Goal: Task Accomplishment & Management: Manage account settings

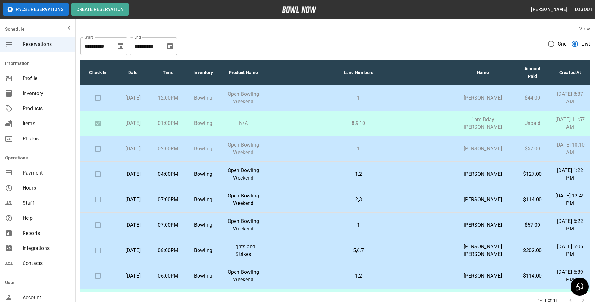
click at [412, 174] on td "1,2" at bounding box center [358, 174] width 185 height 25
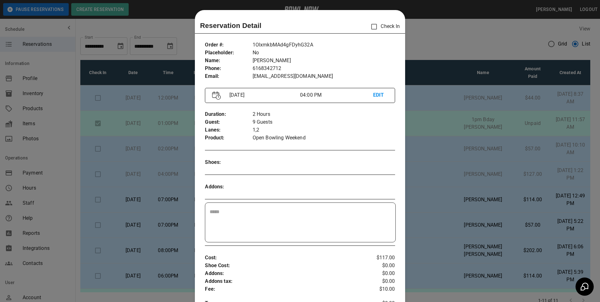
scroll to position [10, 0]
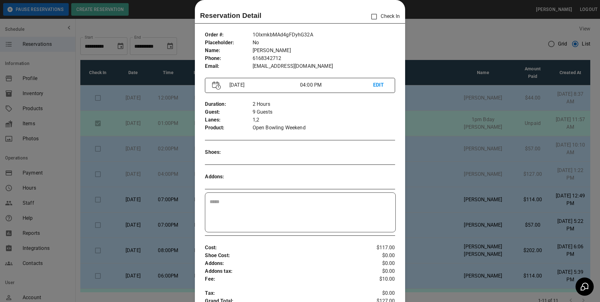
click at [365, 16] on div "Reservation Detail Check In" at bounding box center [300, 16] width 200 height 13
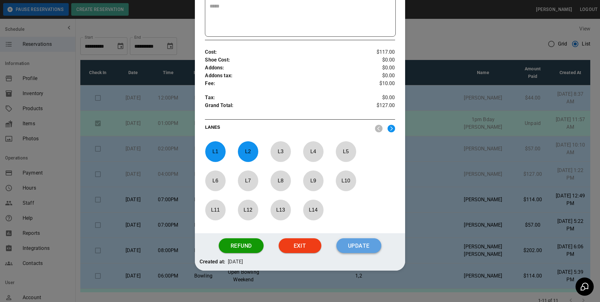
click at [351, 248] on button "Update" at bounding box center [359, 245] width 45 height 15
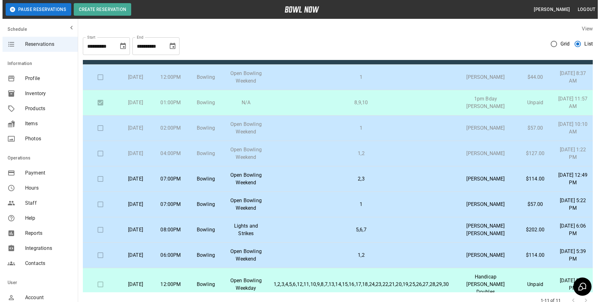
scroll to position [18, 0]
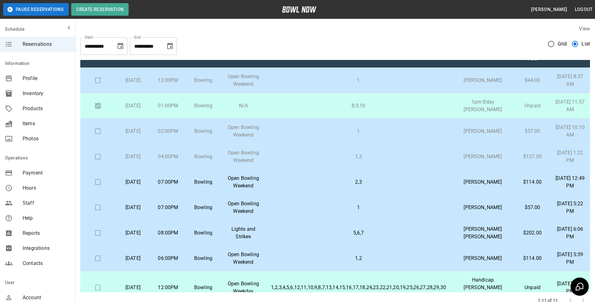
click at [451, 191] on td "2,3" at bounding box center [358, 182] width 185 height 25
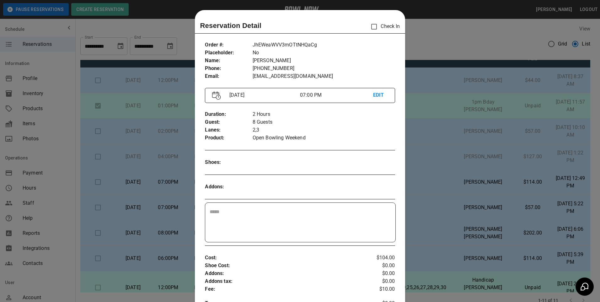
scroll to position [10, 0]
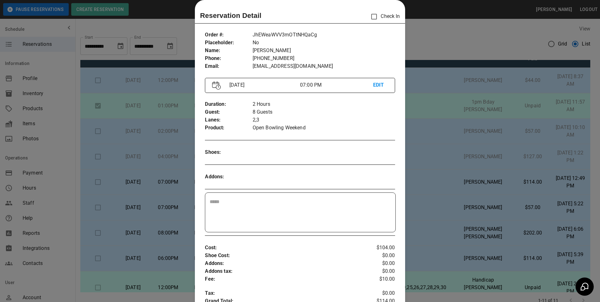
click at [492, 203] on div at bounding box center [300, 151] width 600 height 302
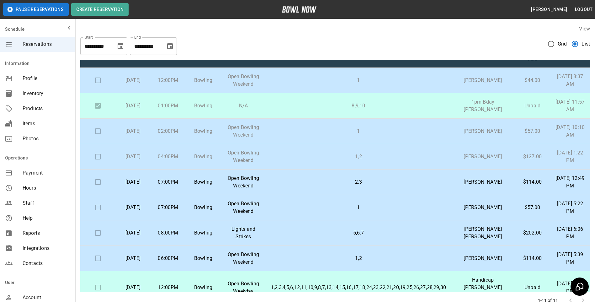
click at [274, 168] on td "1,2" at bounding box center [358, 156] width 185 height 25
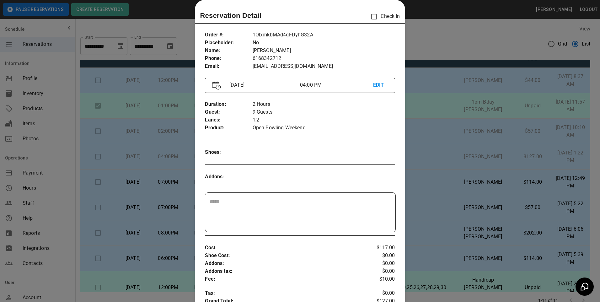
click at [488, 171] on div at bounding box center [300, 151] width 600 height 302
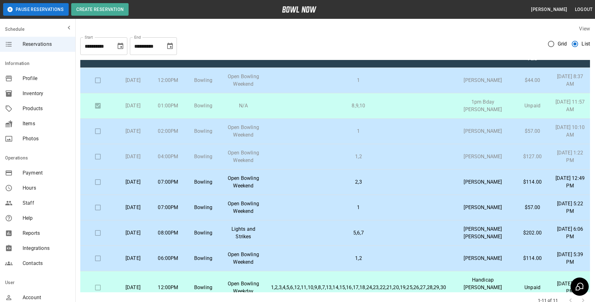
click at [462, 189] on td "[PERSON_NAME]" at bounding box center [483, 182] width 64 height 25
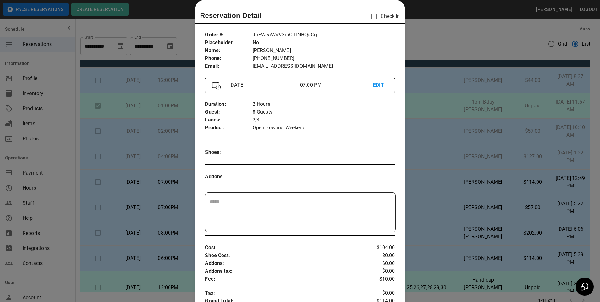
click at [462, 189] on div at bounding box center [300, 151] width 600 height 302
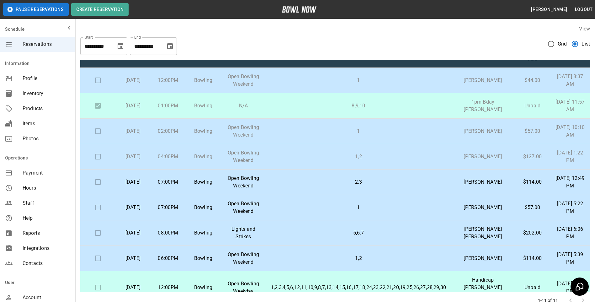
click at [423, 160] on p "1,2" at bounding box center [358, 157] width 175 height 8
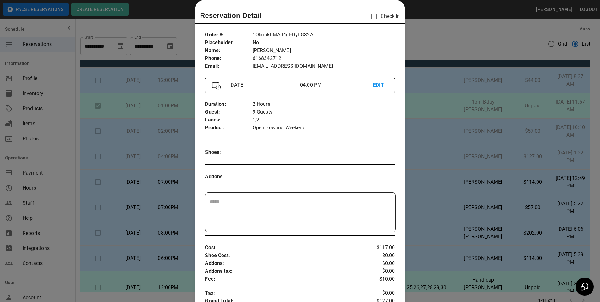
click at [529, 174] on div at bounding box center [300, 151] width 600 height 302
